Goal: Find specific page/section: Find specific page/section

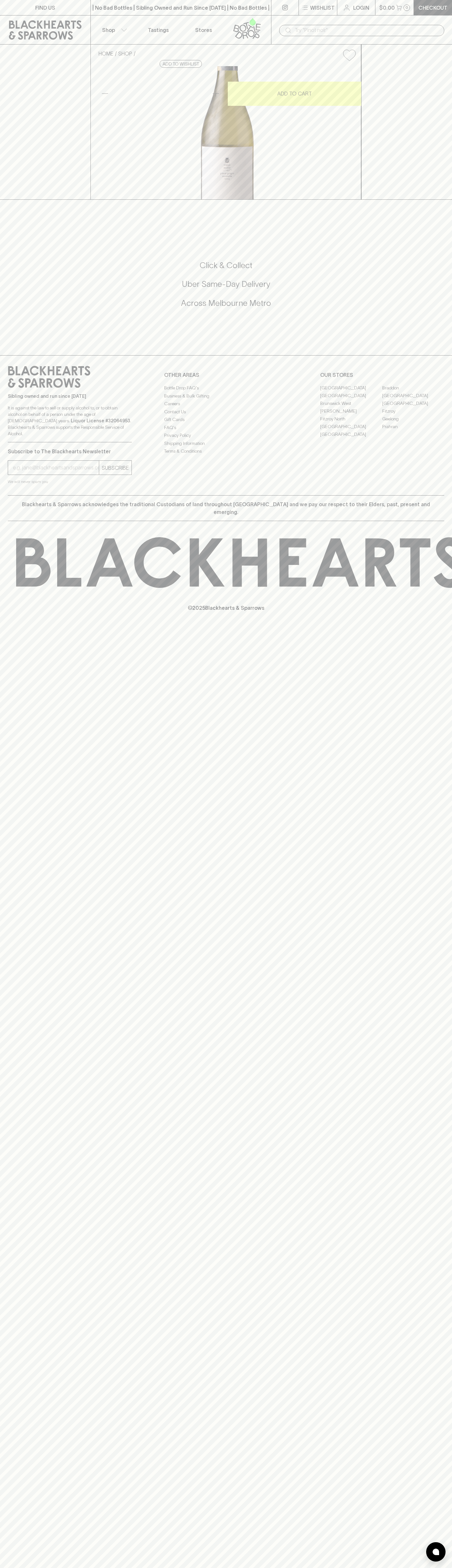
click at [185, 28] on link "Stores" at bounding box center [203, 29] width 45 height 29
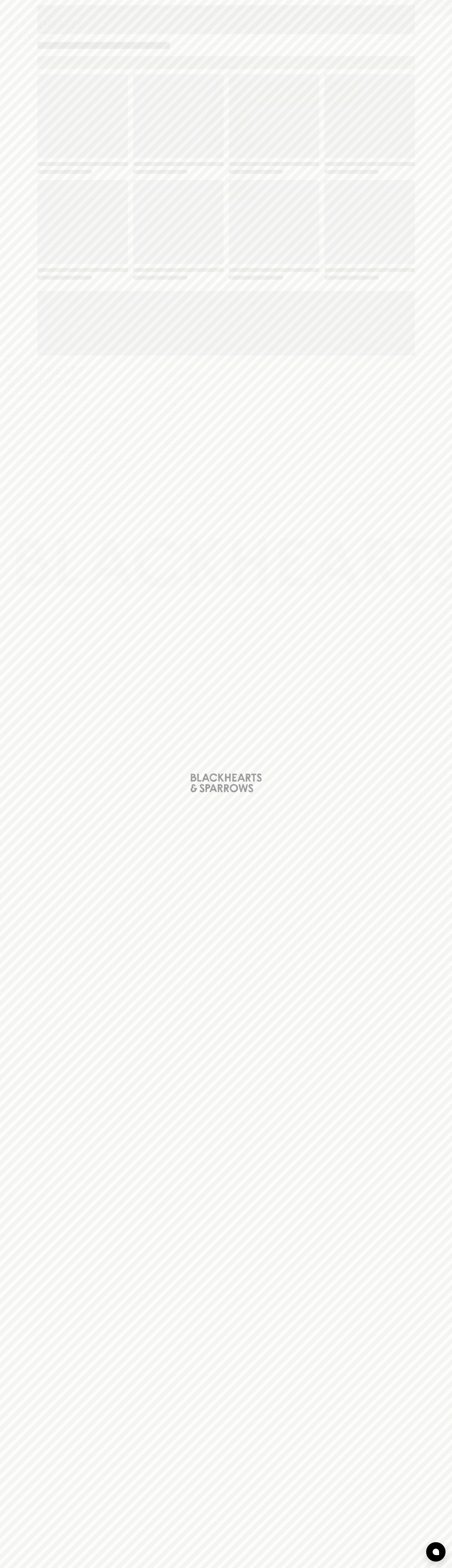
click at [367, 1567] on html "FIND US | No Bad Bottles | Sibling Owned and Run Since [DATE] | No Bad Bottles …" at bounding box center [226, 784] width 452 height 1568
click at [13, 256] on div "Loading" at bounding box center [226, 784] width 452 height 1568
